Goal: Task Accomplishment & Management: Use online tool/utility

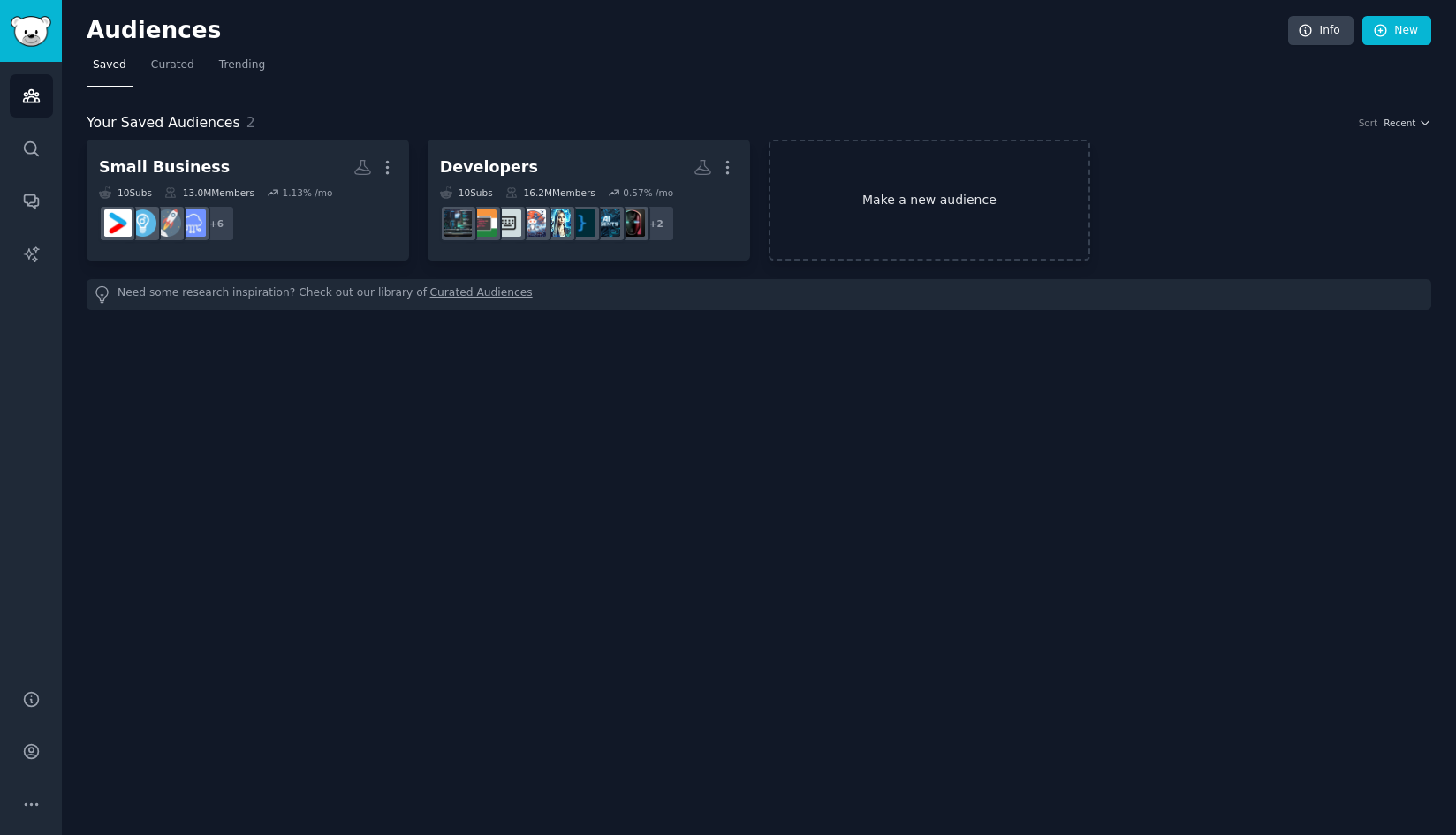
click at [895, 215] on link "Make a new audience" at bounding box center [930, 200] width 322 height 121
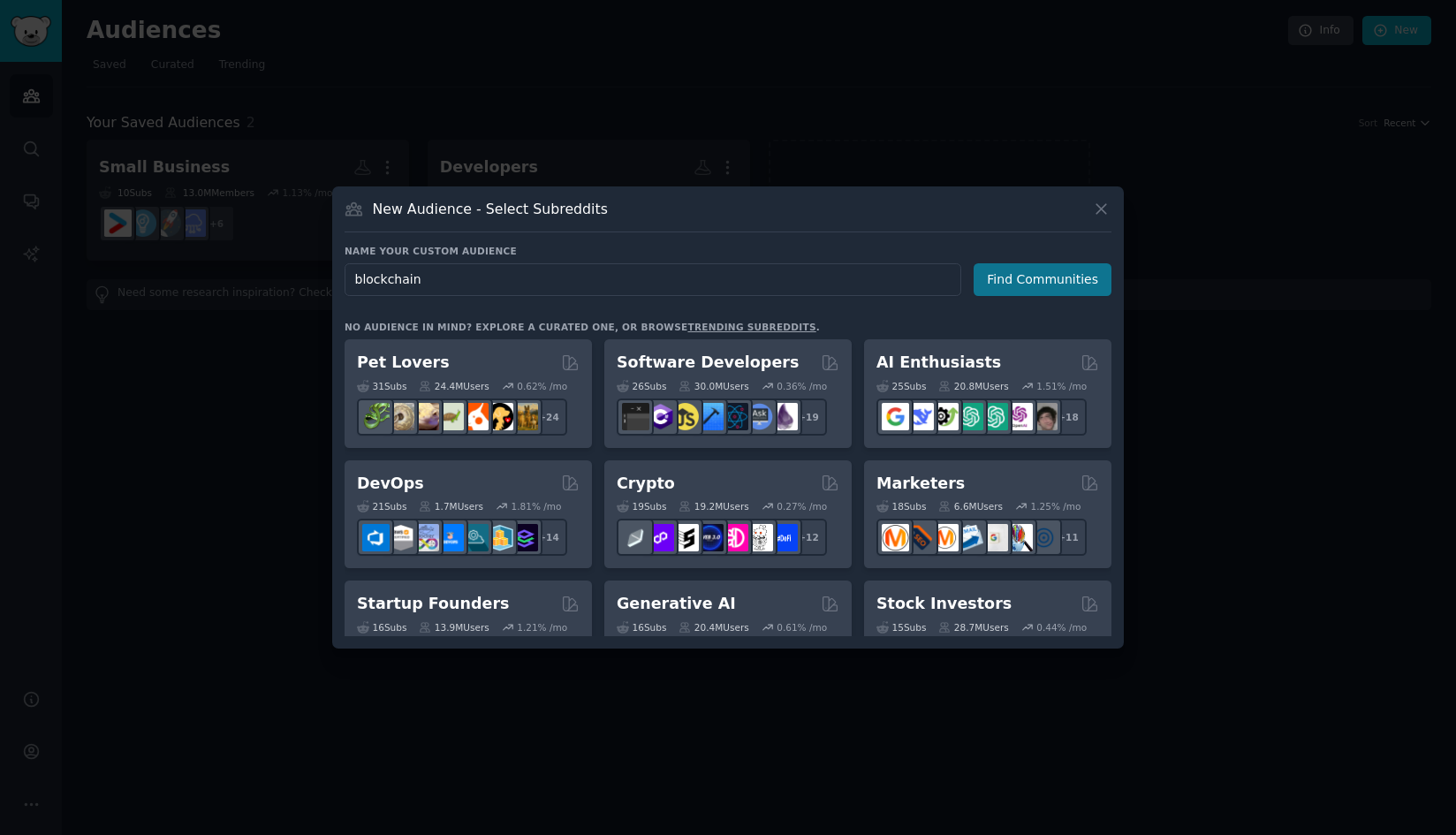
type input "blockchain"
click at [1088, 283] on button "Find Communities" at bounding box center [1042, 279] width 138 height 32
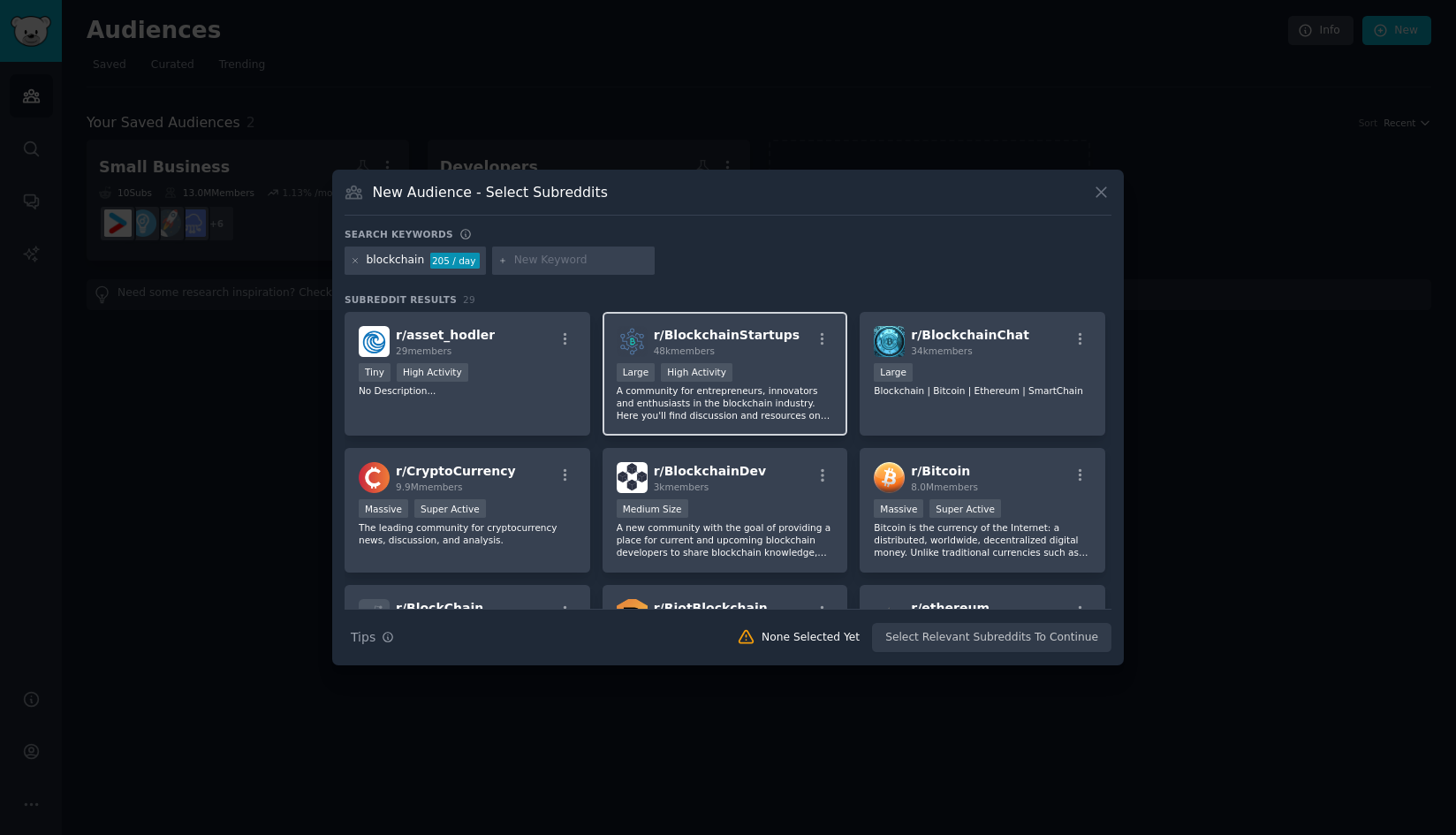
click at [738, 351] on div "48k members" at bounding box center [727, 351] width 146 height 13
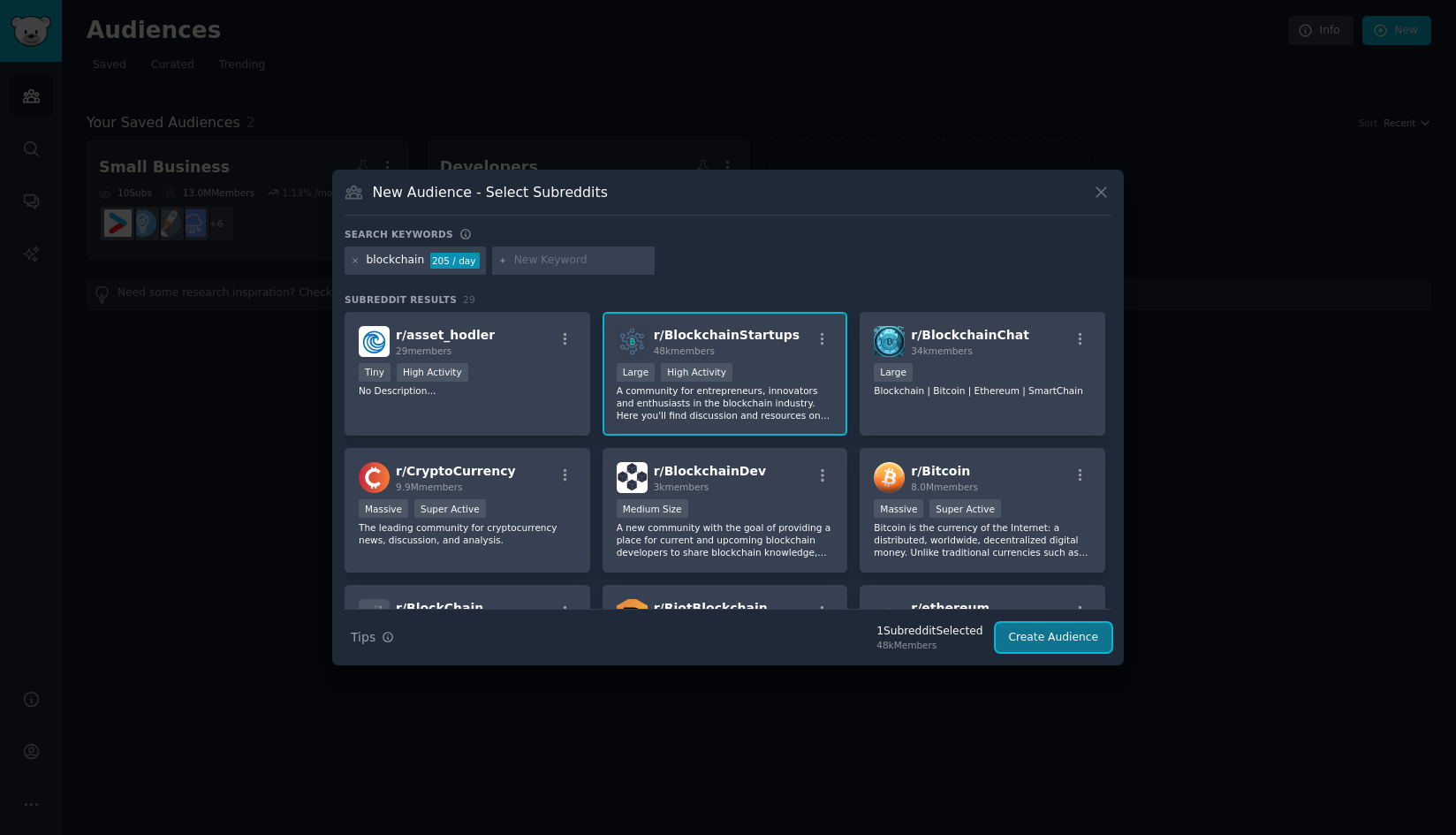
click at [1049, 640] on button "Create Audience" at bounding box center [1054, 638] width 116 height 30
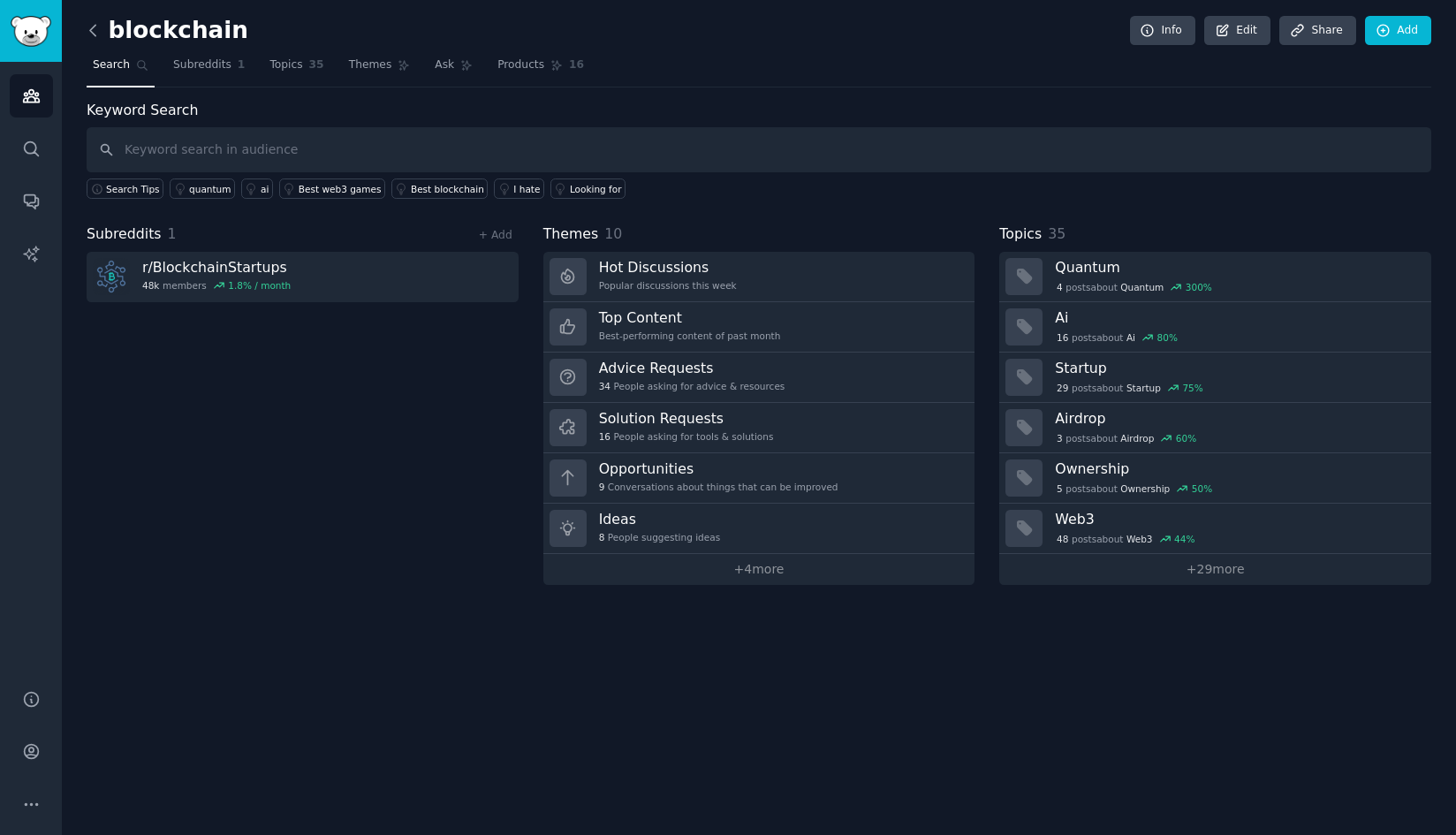
click at [93, 28] on icon at bounding box center [93, 30] width 19 height 19
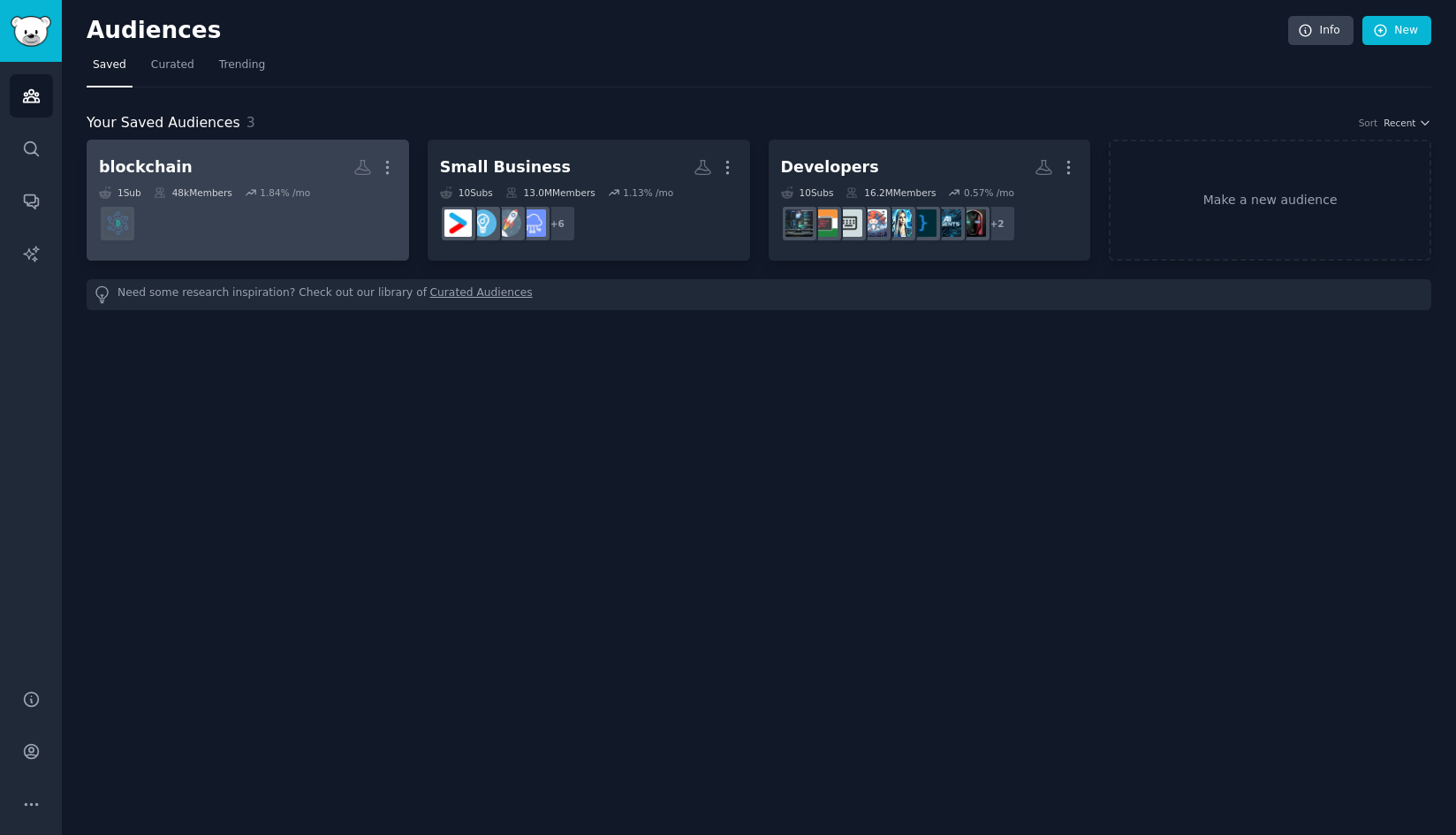
click at [246, 182] on h2 "blockchain More" at bounding box center [247, 168] width 298 height 31
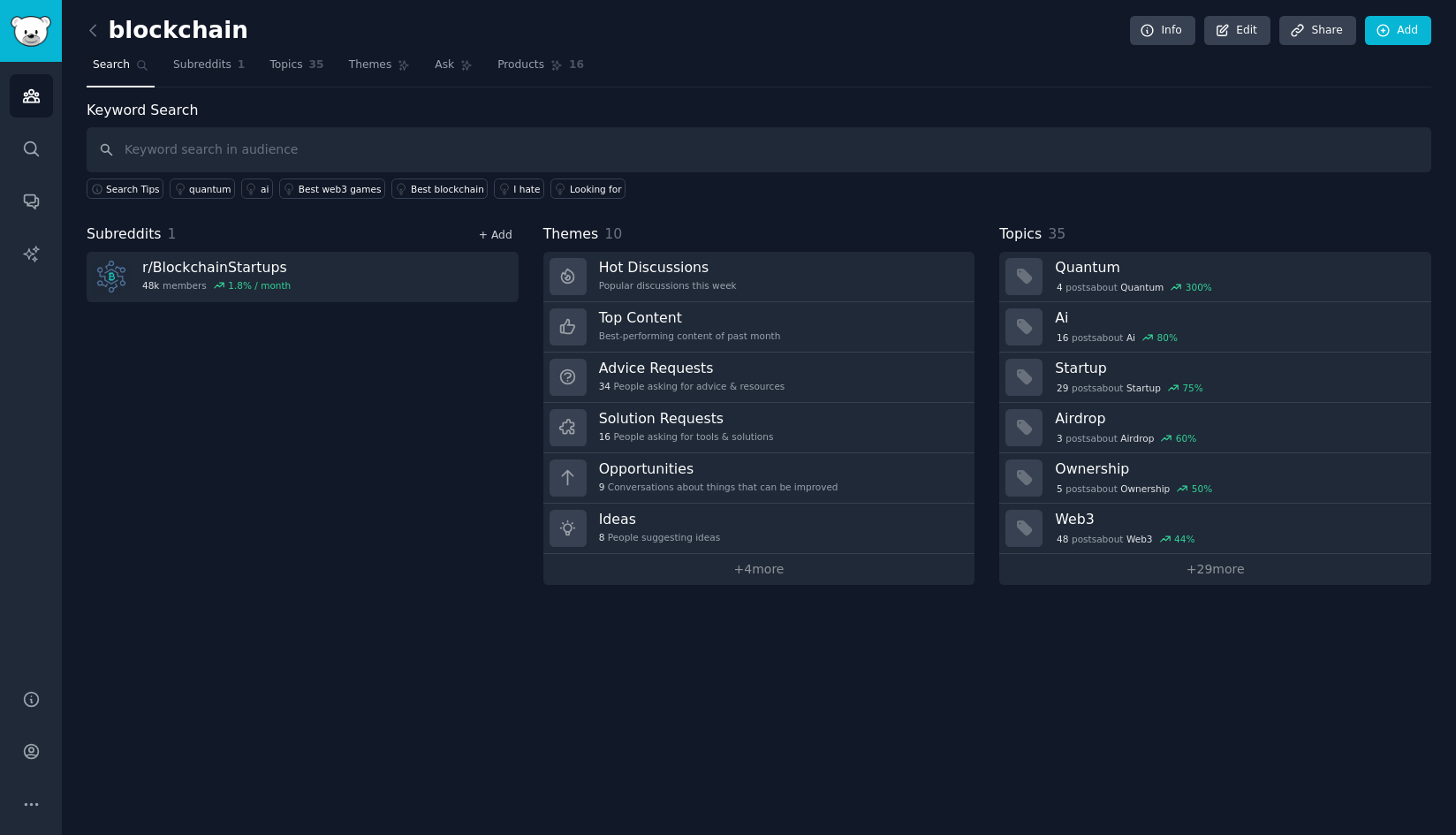
click at [499, 234] on link "+ Add" at bounding box center [495, 234] width 33 height 13
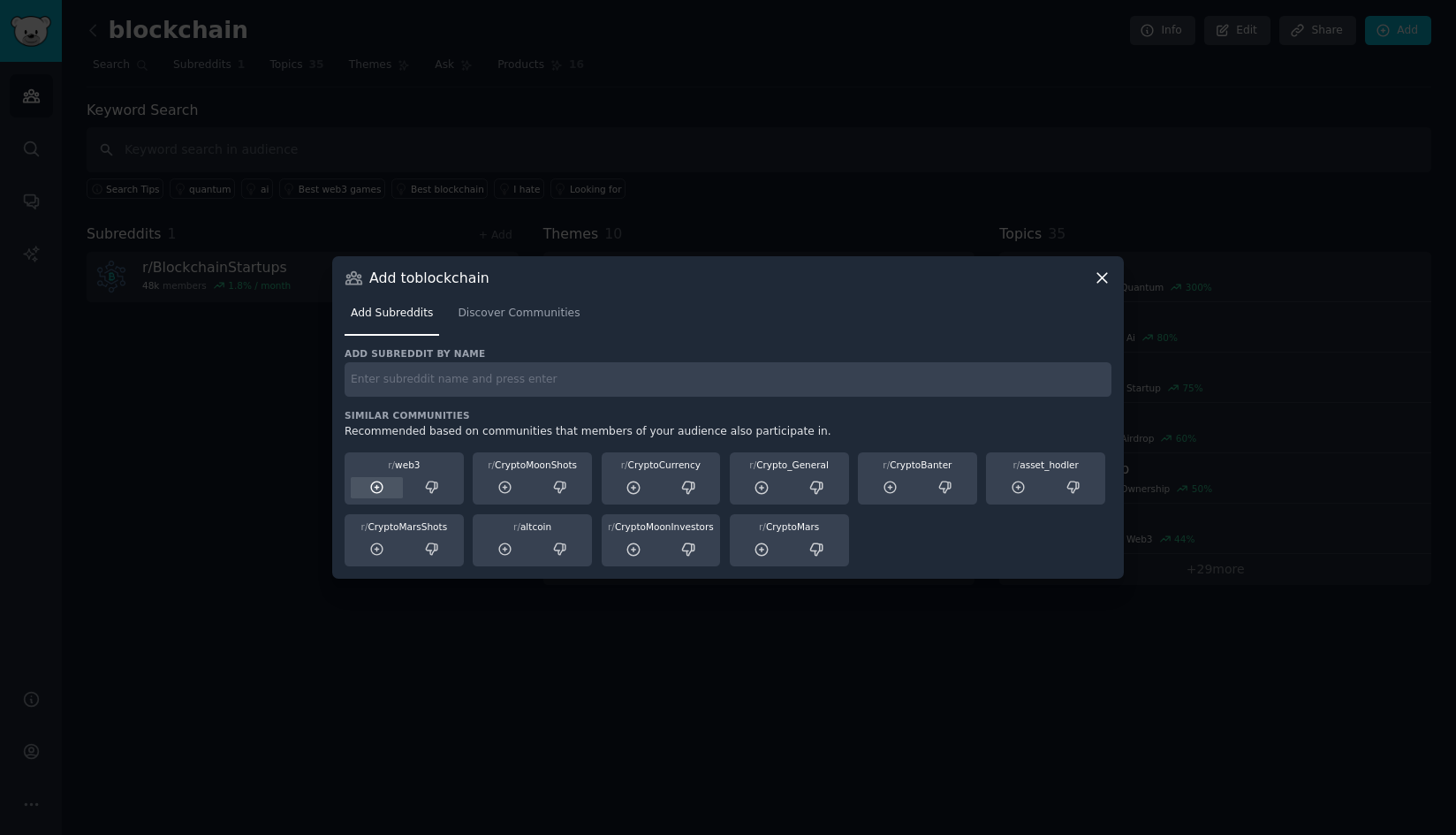
click at [373, 490] on icon at bounding box center [377, 487] width 16 height 16
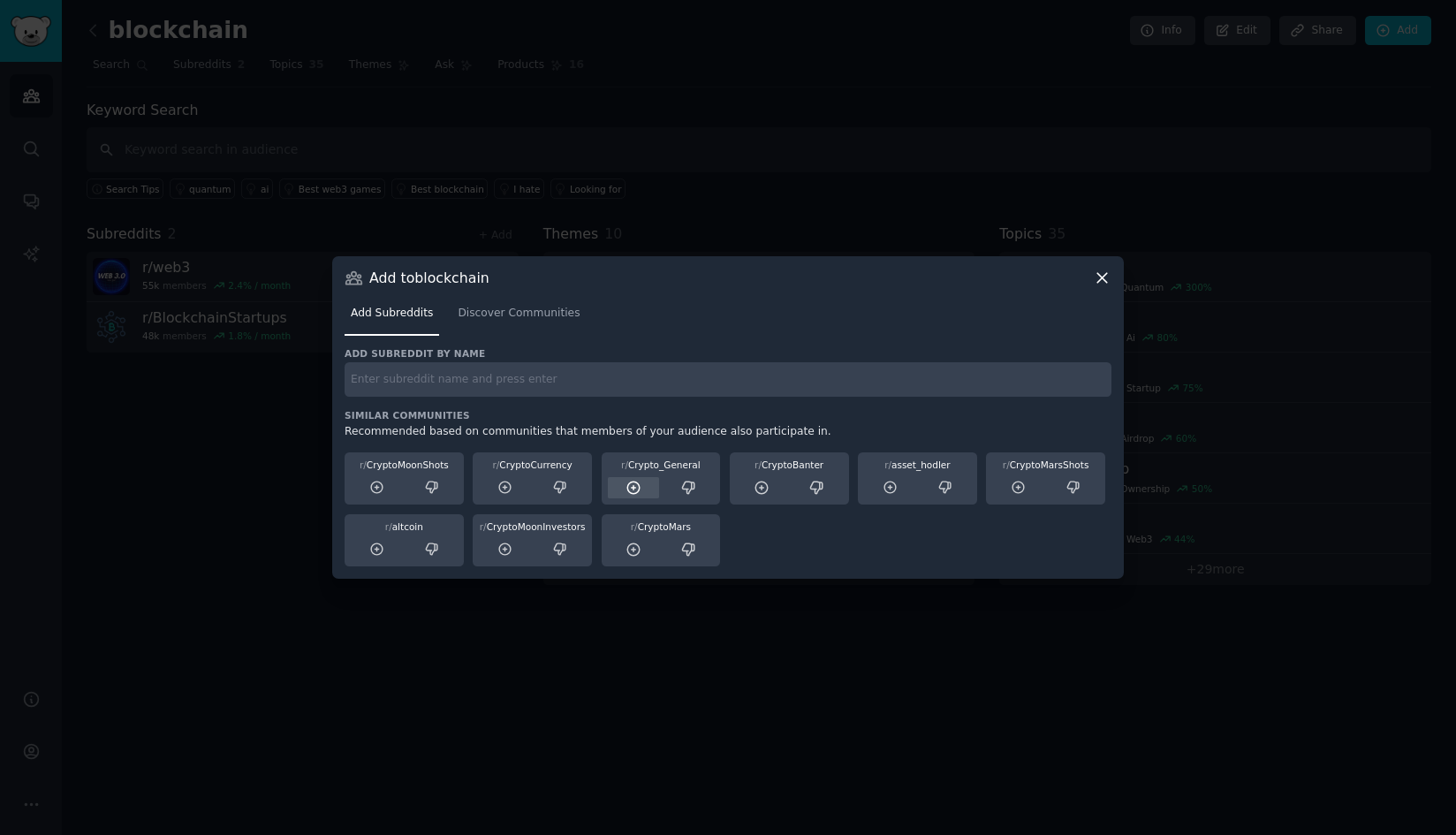
click at [631, 480] on icon at bounding box center [634, 487] width 16 height 16
click at [520, 385] on input "text" at bounding box center [728, 379] width 767 height 34
type input "ethereum"
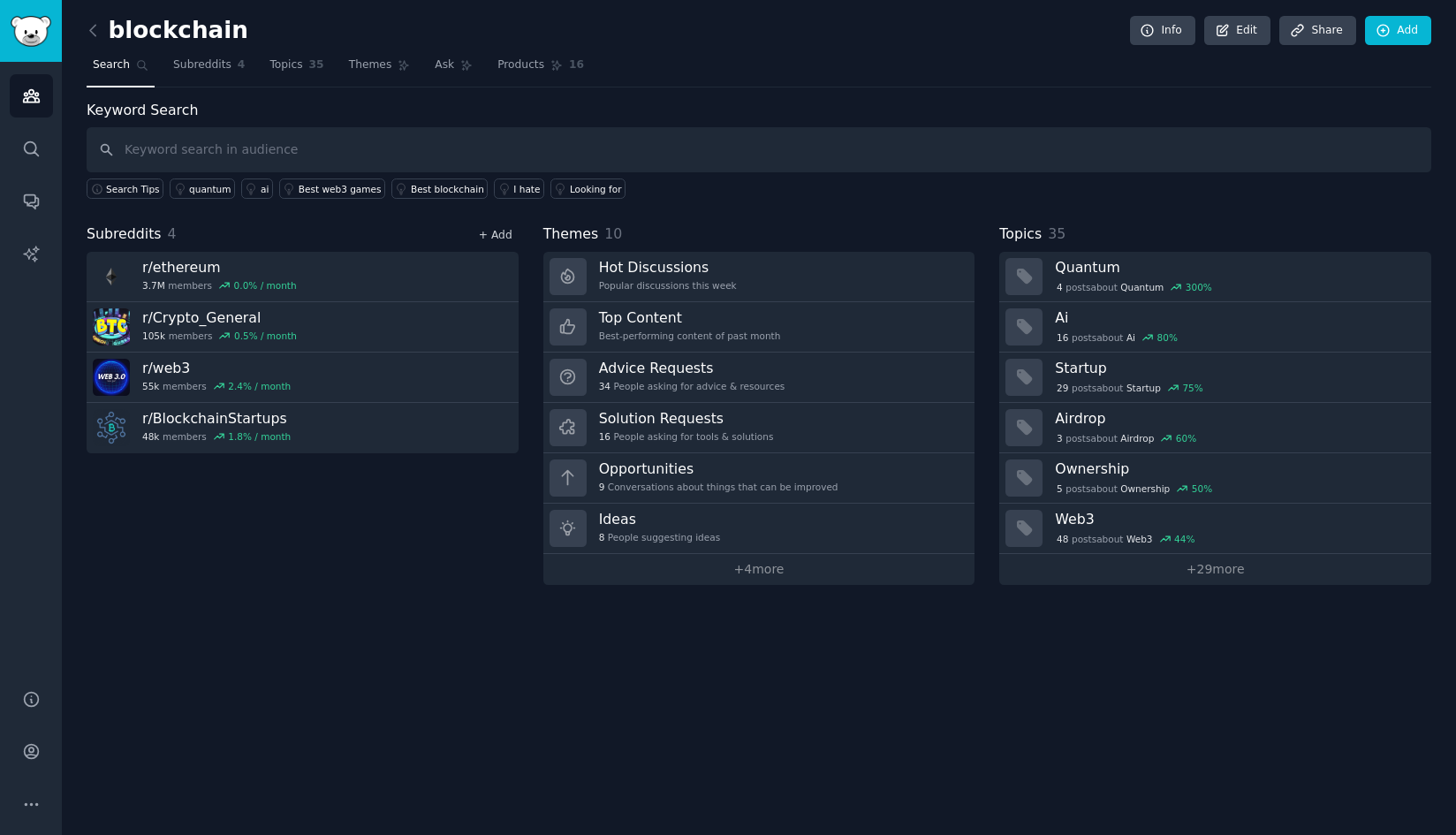
click at [500, 234] on link "+ Add" at bounding box center [495, 234] width 33 height 13
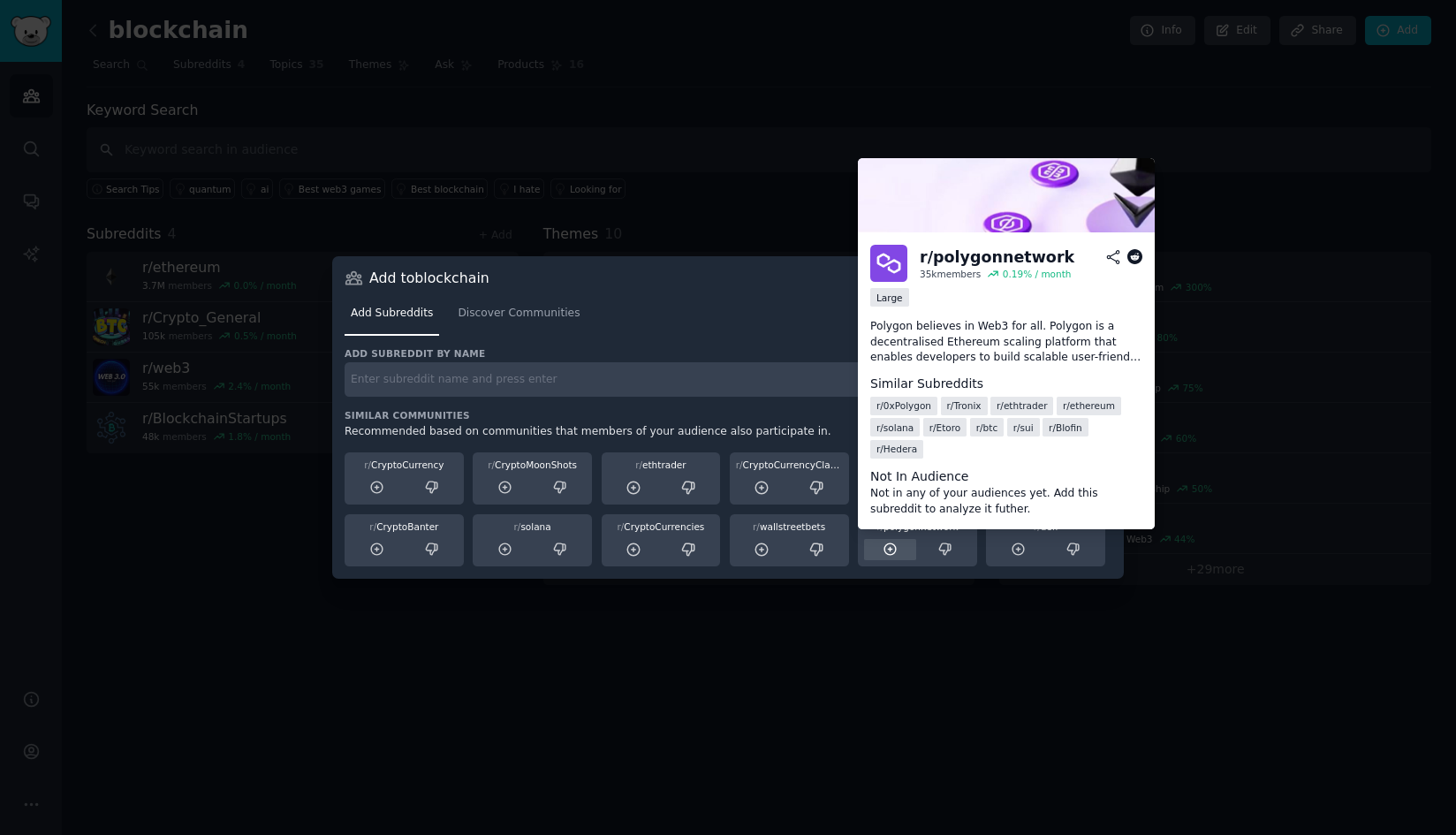
click at [888, 559] on div at bounding box center [890, 550] width 52 height 22
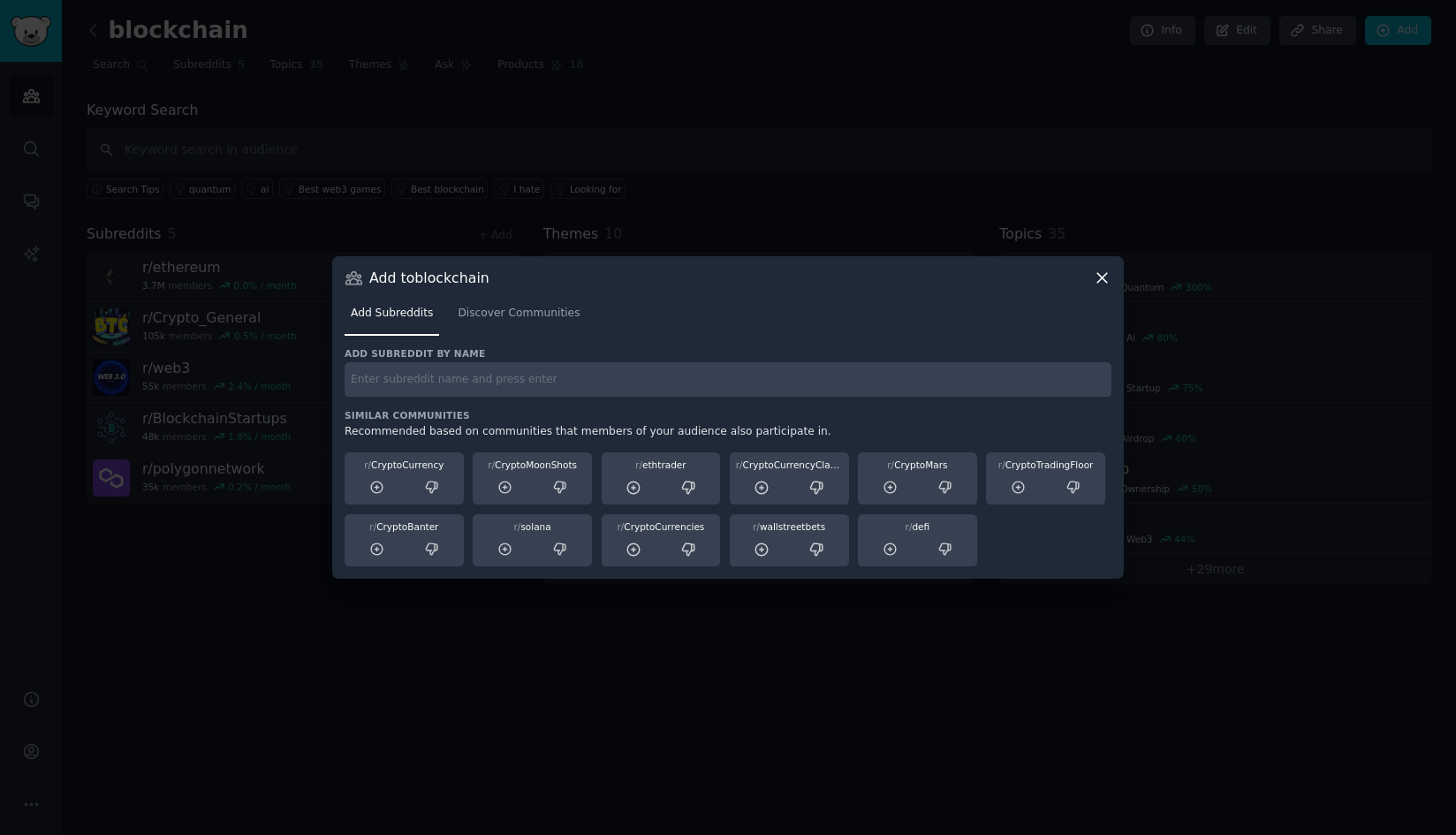
click at [1107, 283] on icon at bounding box center [1102, 278] width 10 height 10
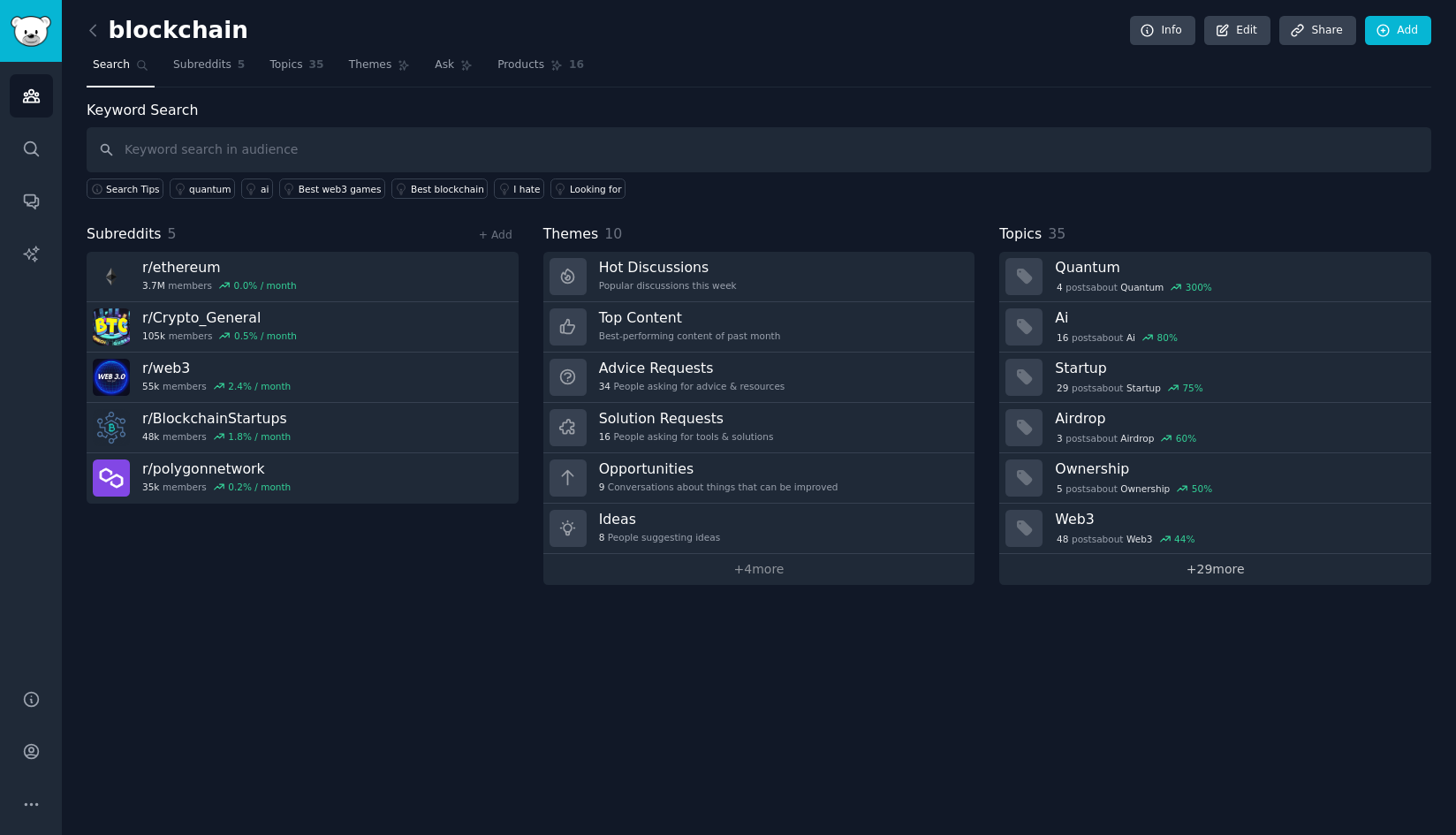
click at [1227, 579] on link "+ 29 more" at bounding box center [1215, 569] width 433 height 31
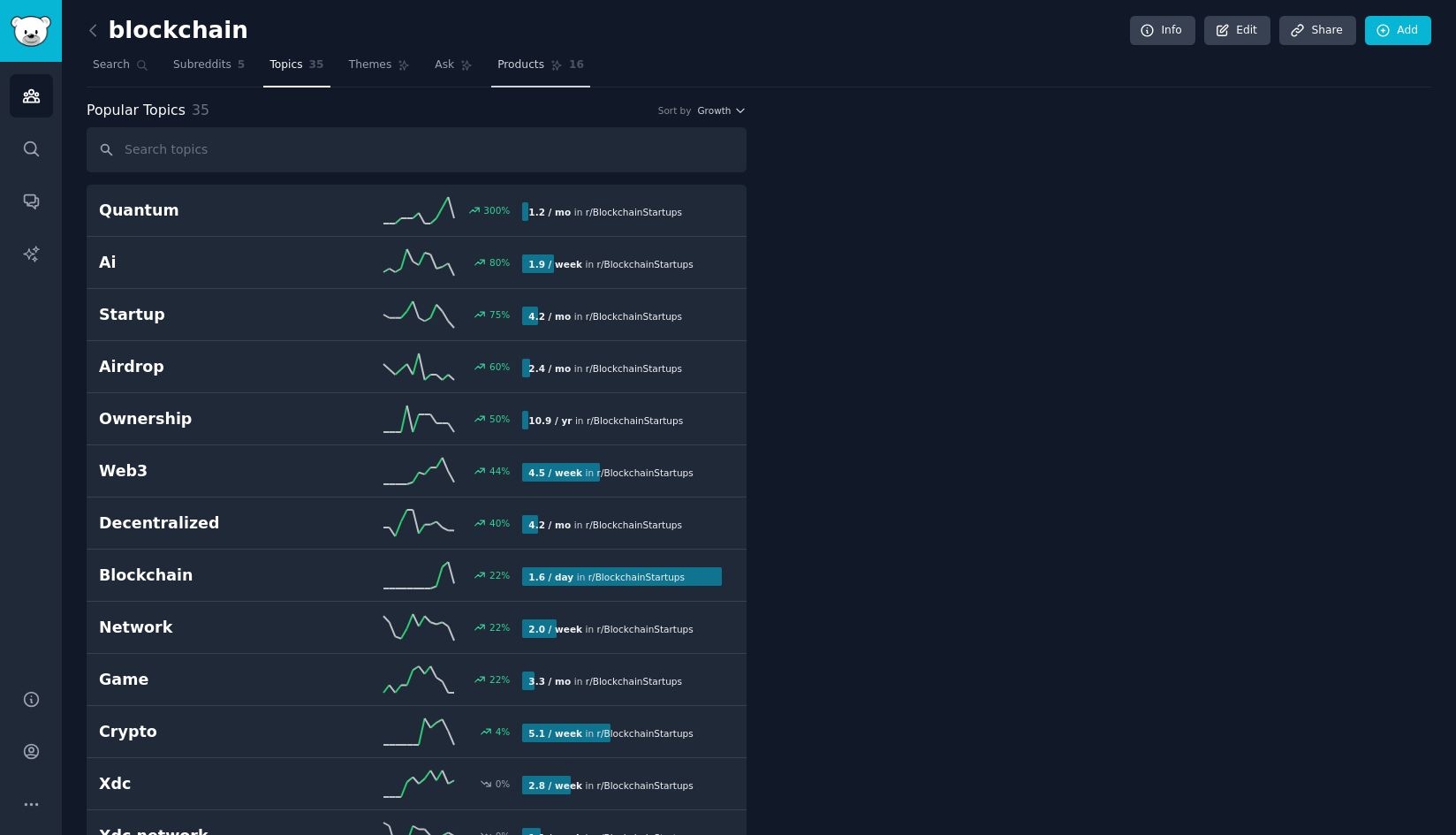
click at [497, 68] on span "Products" at bounding box center [520, 65] width 47 height 16
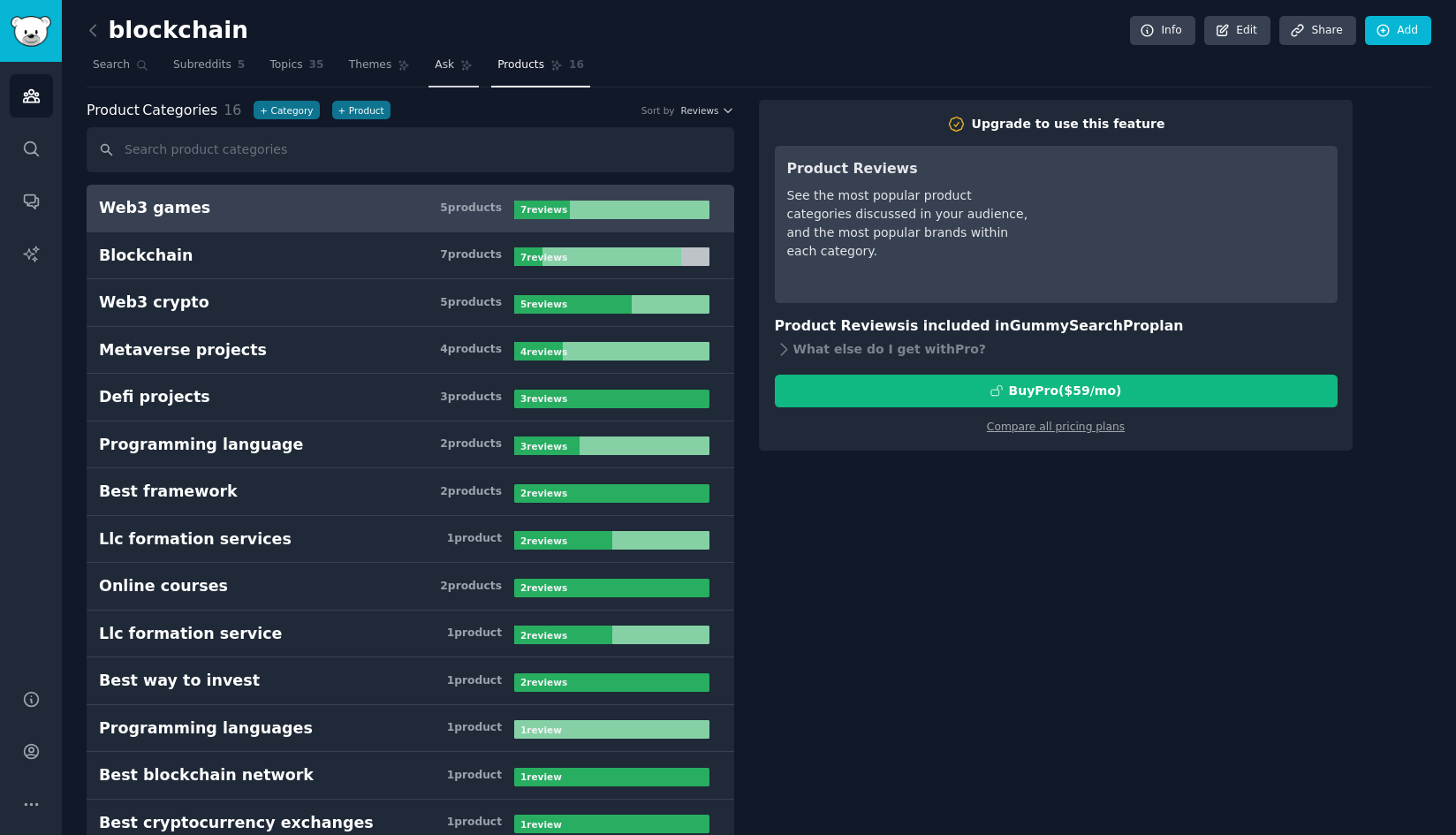
click at [460, 64] on icon at bounding box center [466, 65] width 13 height 13
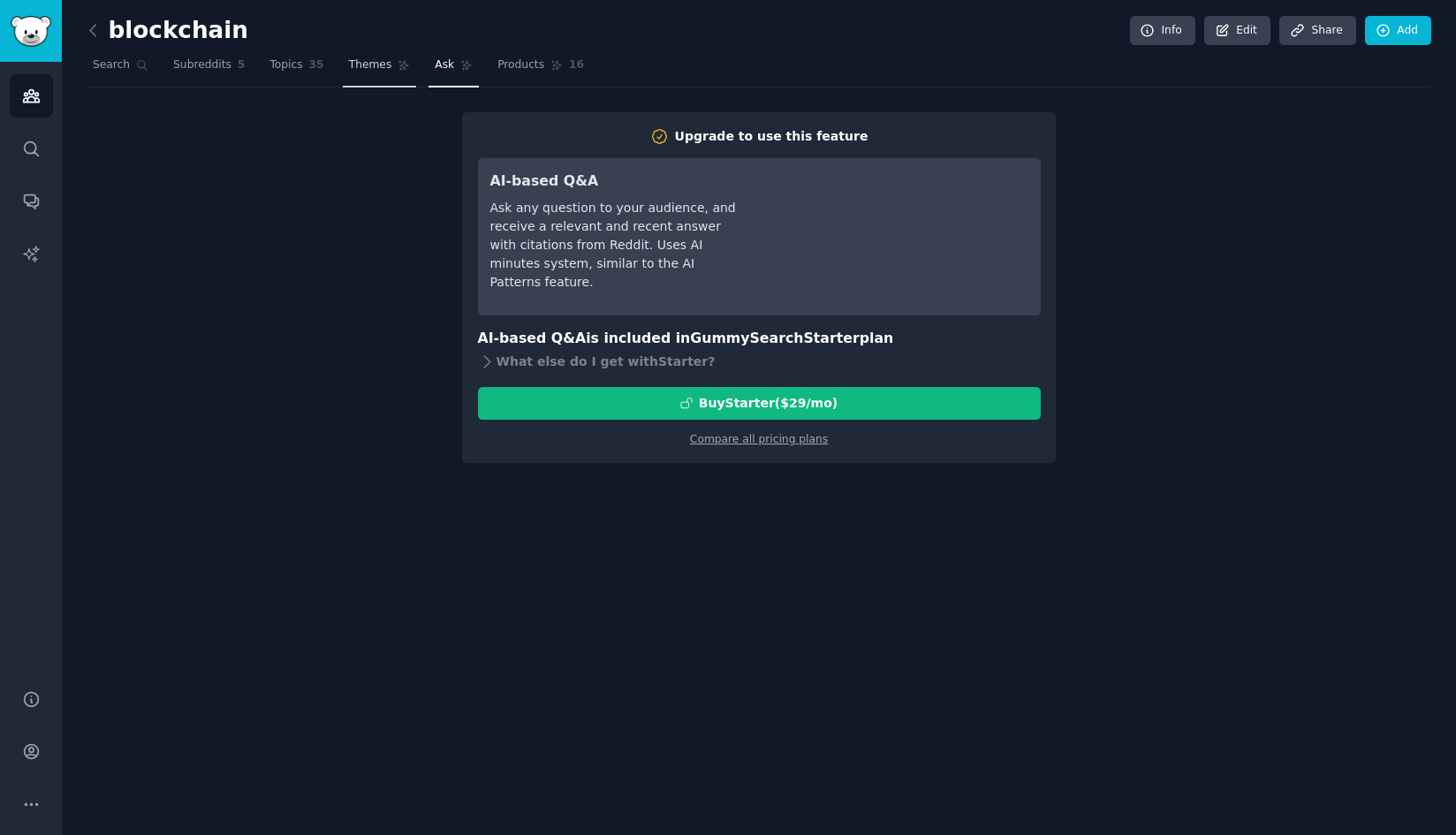
click at [397, 69] on icon at bounding box center [403, 65] width 13 height 13
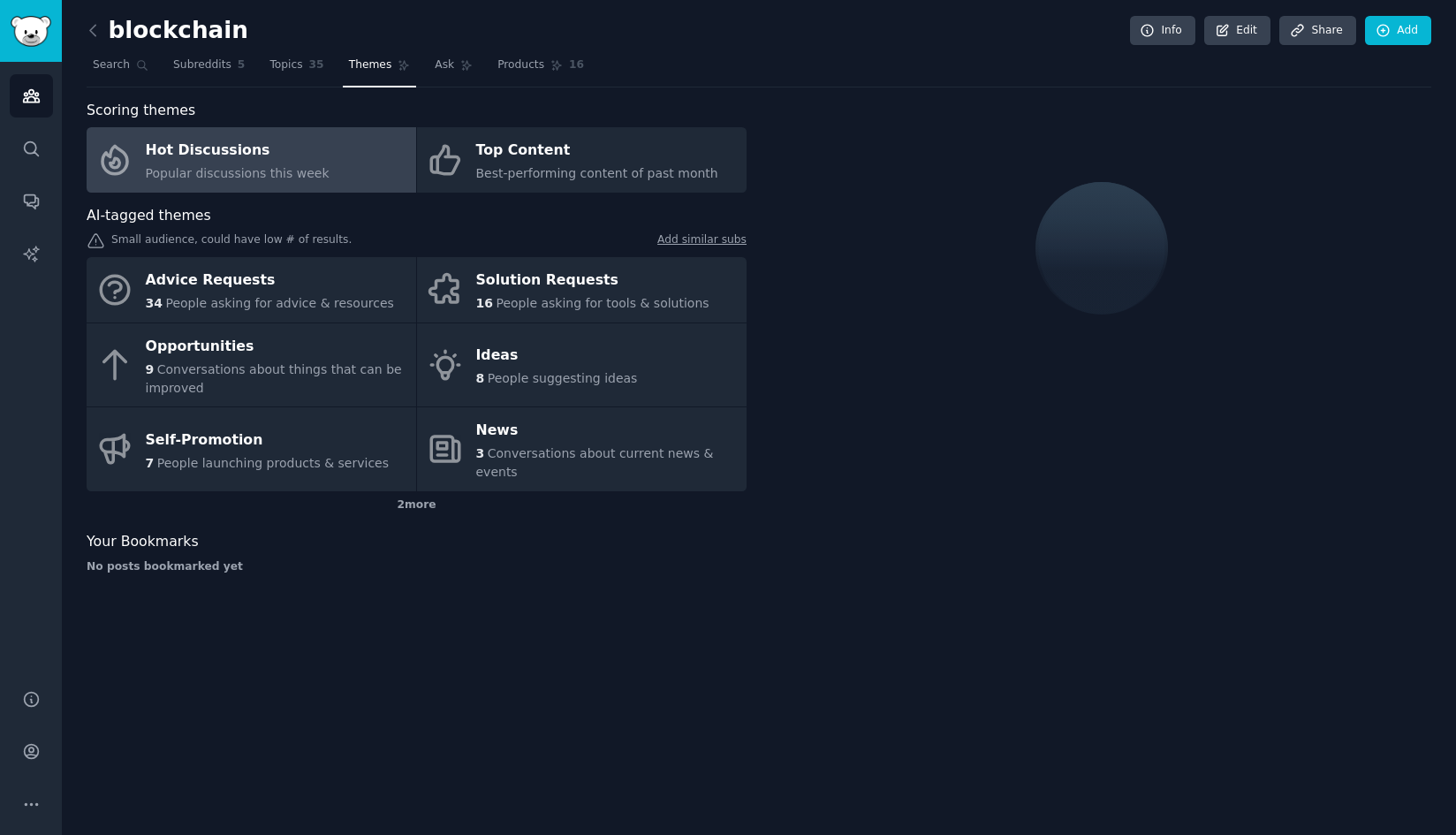
click at [343, 76] on link "Themes" at bounding box center [380, 68] width 74 height 36
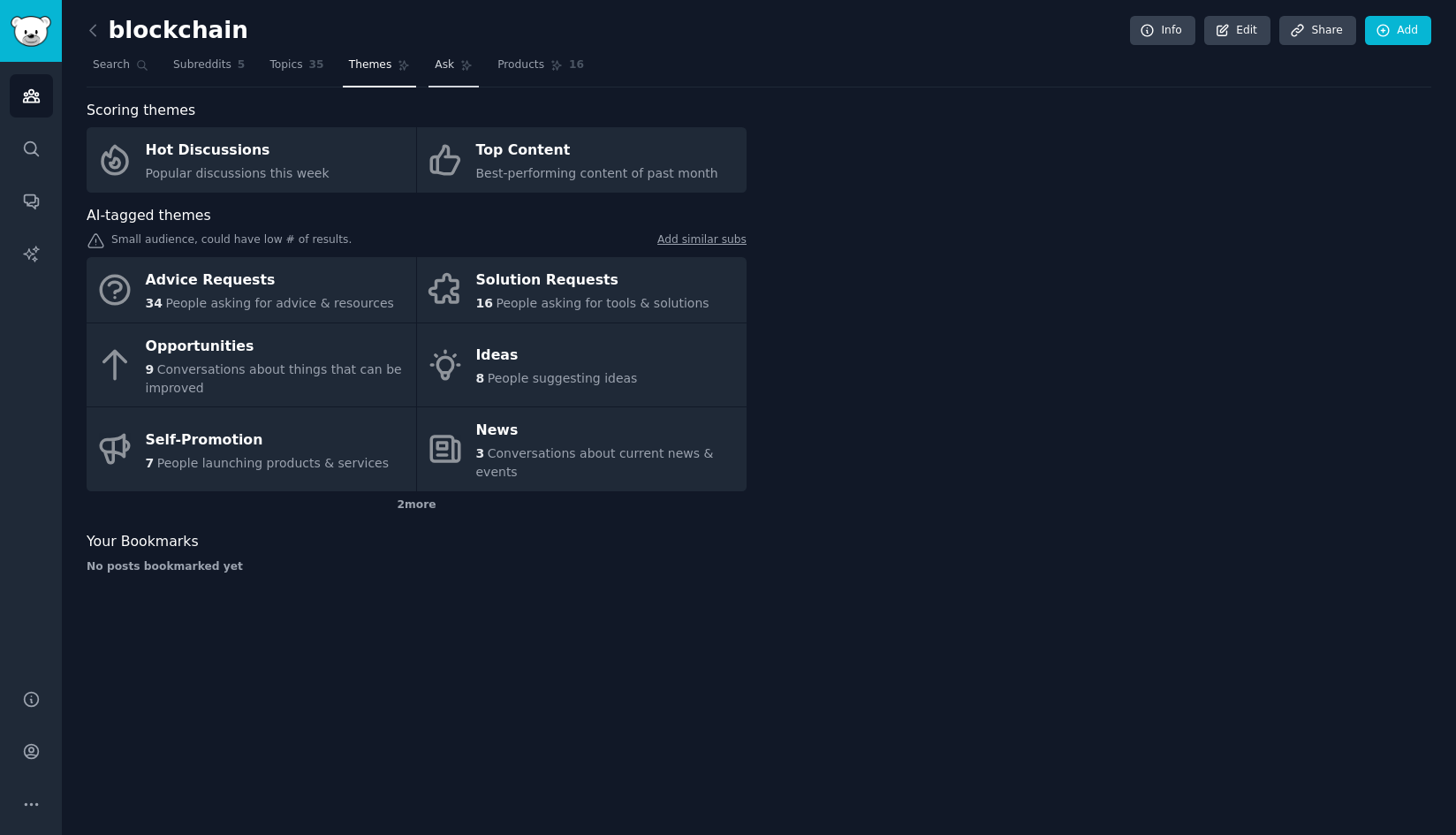
click at [460, 63] on icon at bounding box center [466, 65] width 13 height 13
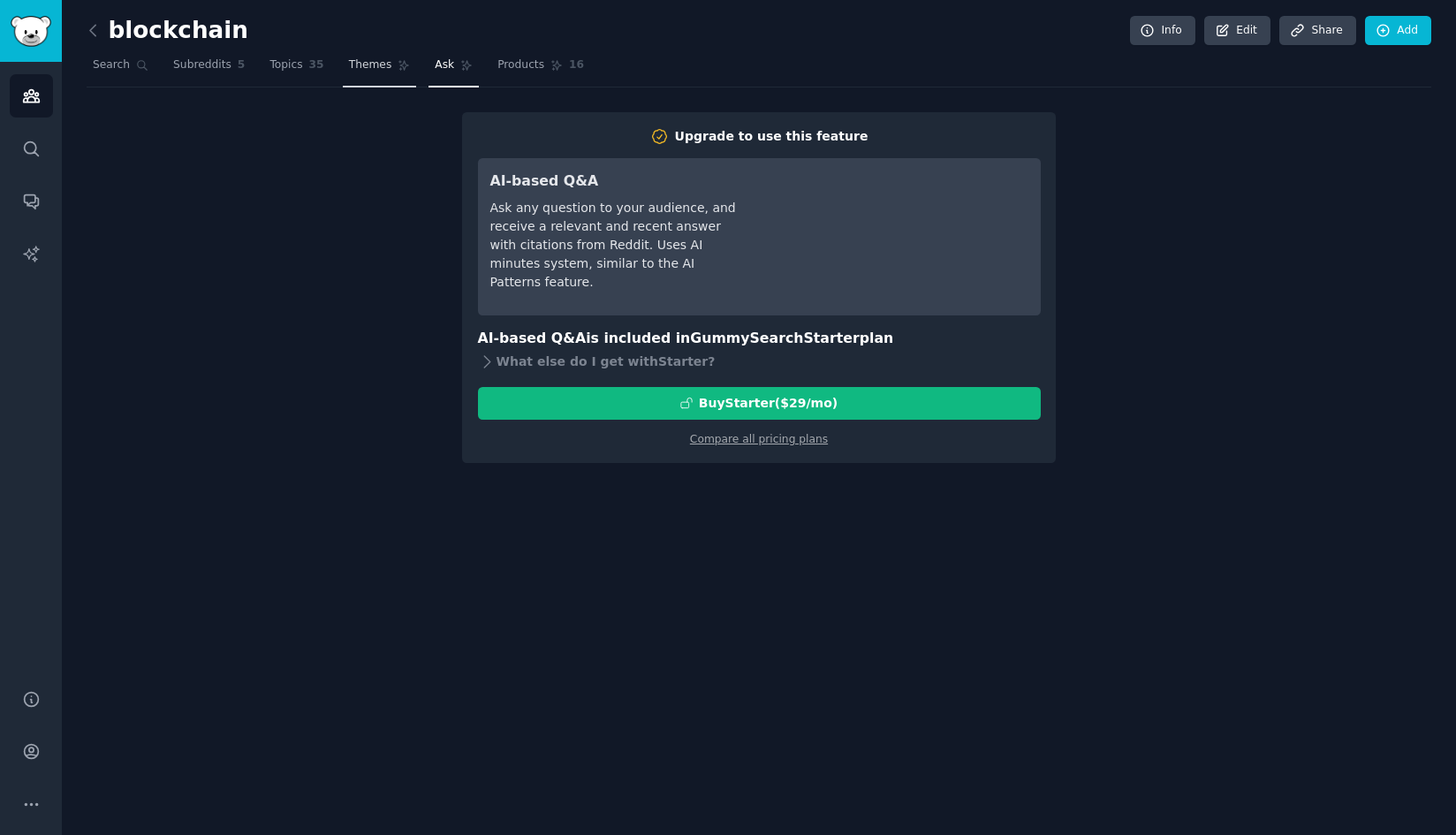
click at [349, 70] on span "Themes" at bounding box center [370, 65] width 43 height 16
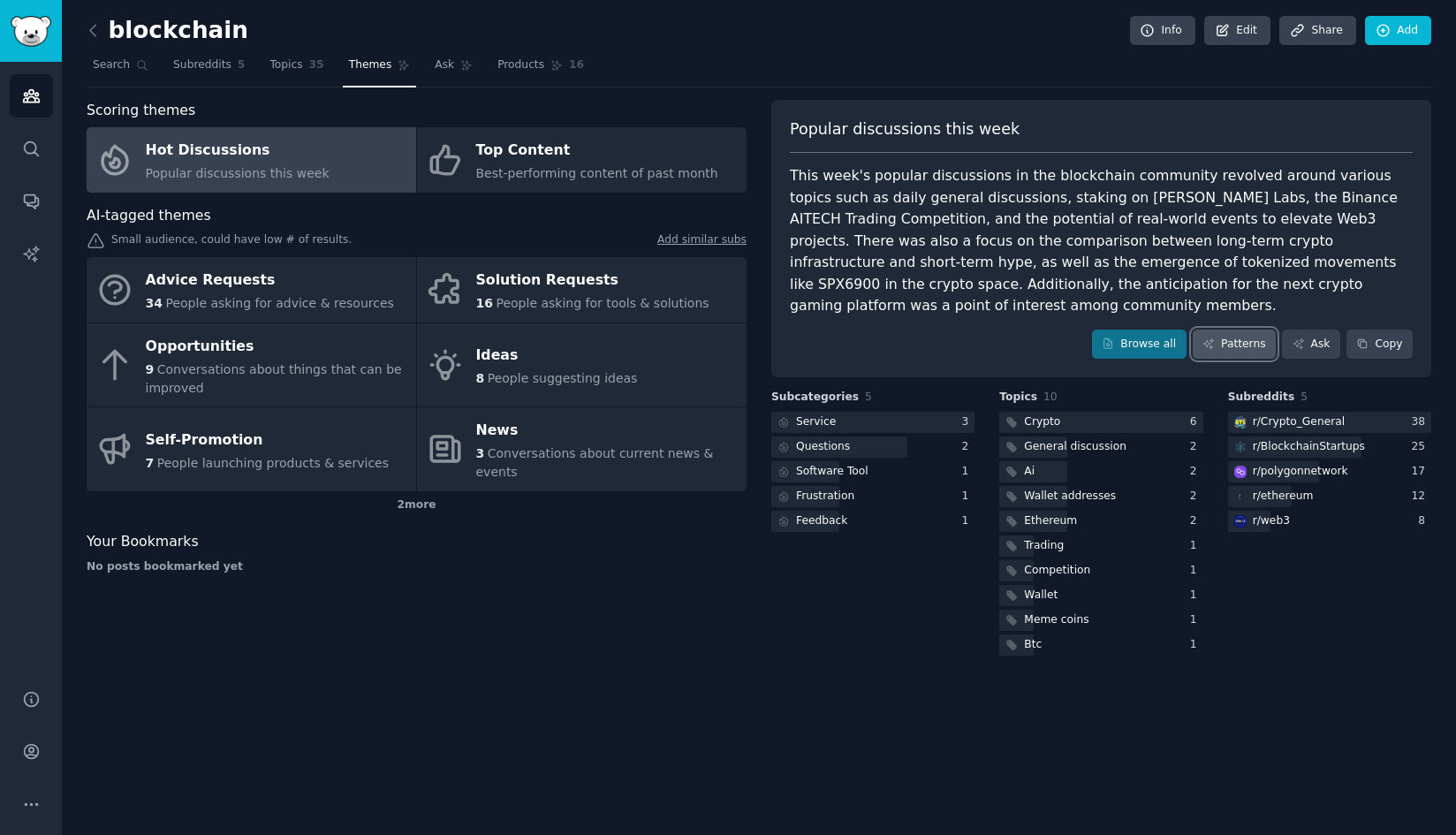
click at [1225, 331] on link "Patterns" at bounding box center [1234, 345] width 83 height 30
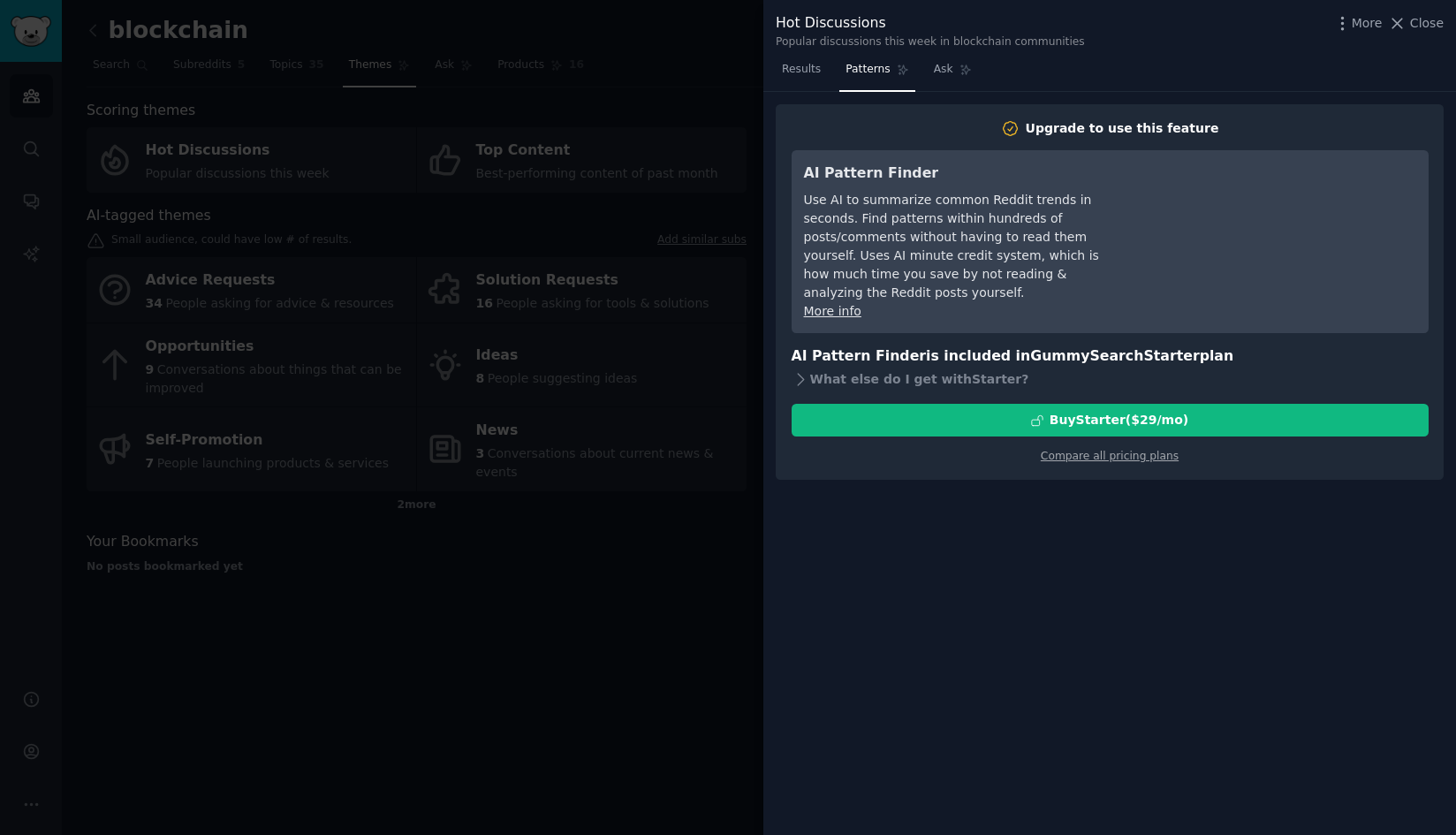
click at [694, 596] on div at bounding box center [728, 417] width 1456 height 835
